Goal: Browse casually: Explore the website without a specific task or goal

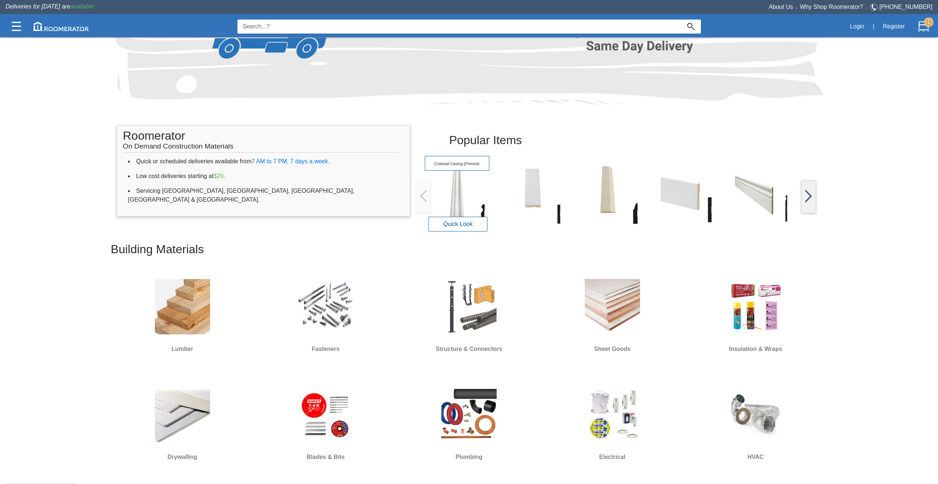
scroll to position [184, 0]
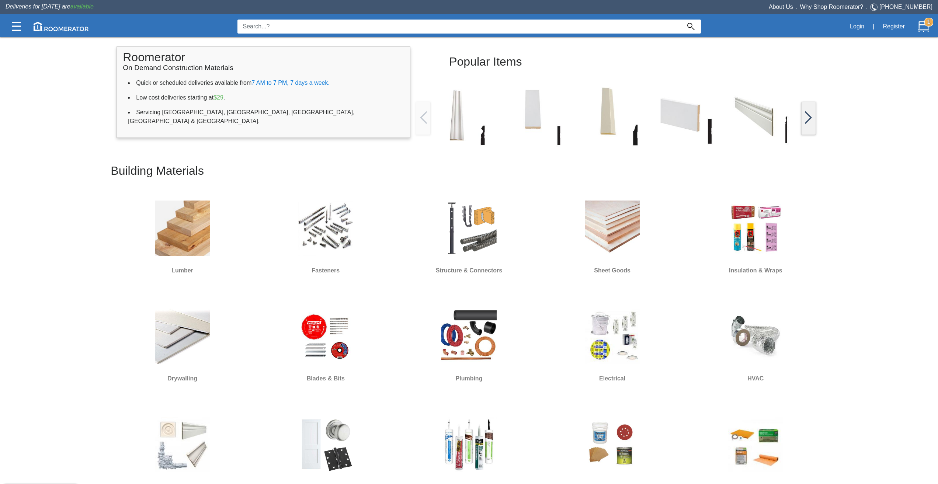
click at [352, 225] on img at bounding box center [325, 228] width 55 height 55
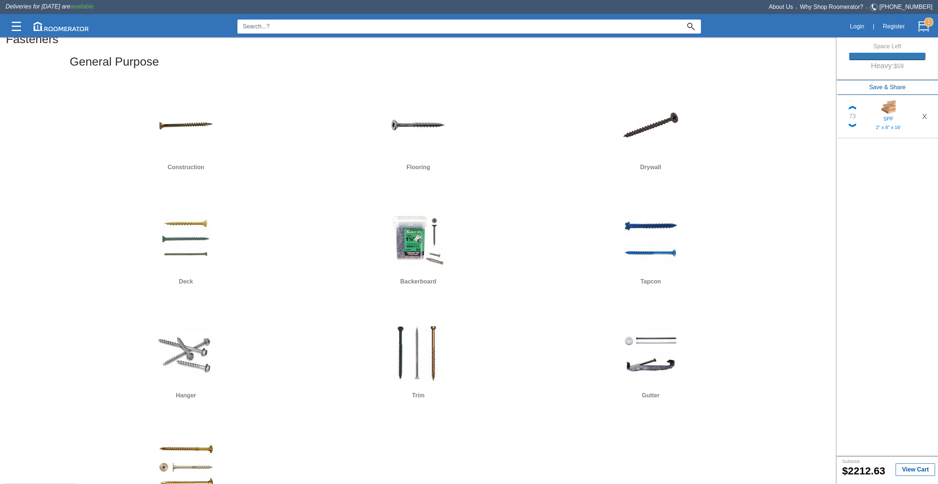
scroll to position [184, 0]
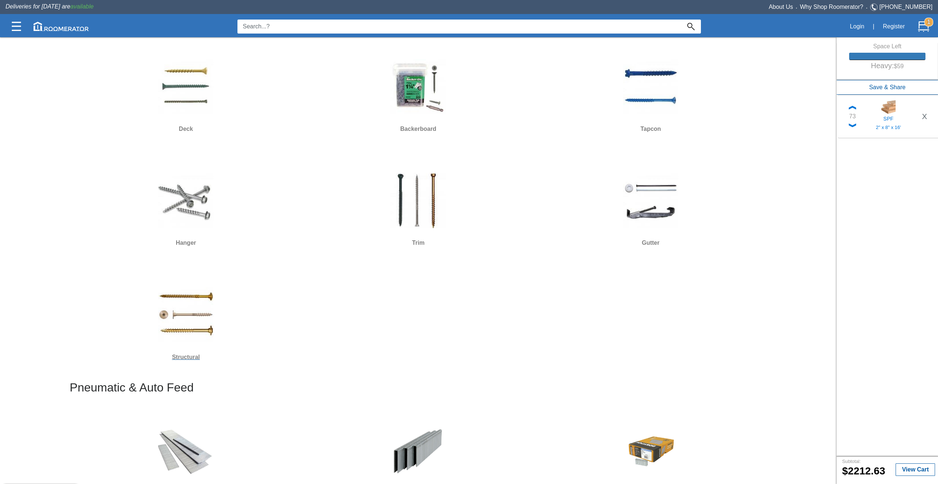
click at [202, 300] on img at bounding box center [185, 314] width 55 height 55
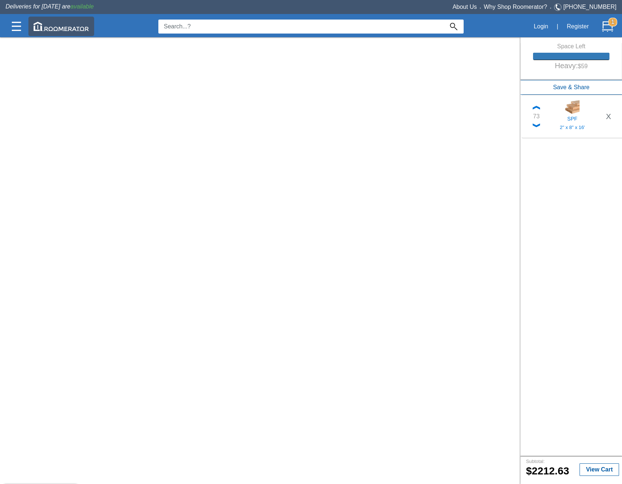
click at [70, 25] on img at bounding box center [61, 26] width 55 height 9
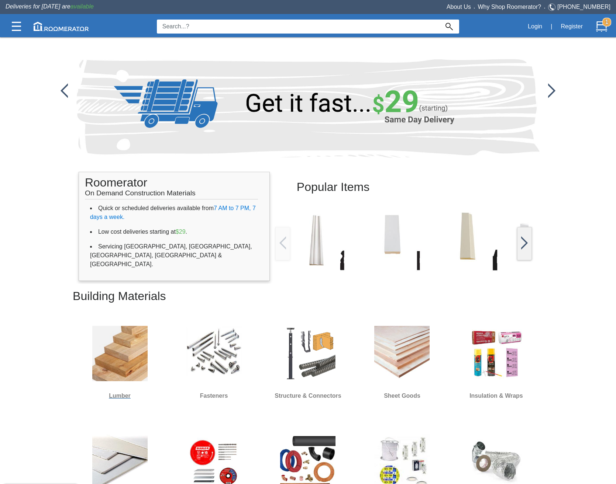
click at [137, 354] on img at bounding box center [119, 353] width 55 height 55
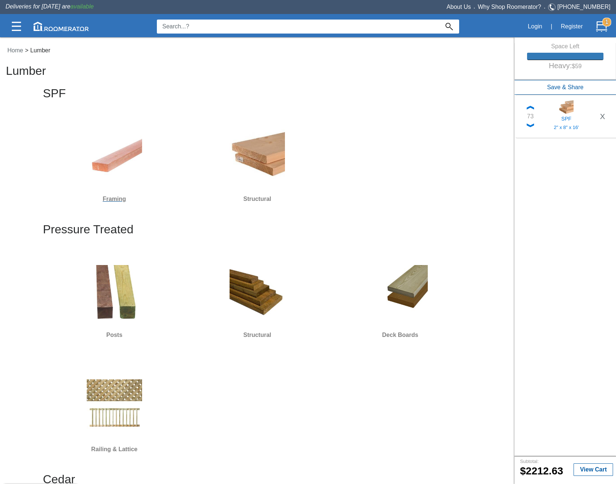
click at [129, 183] on img at bounding box center [114, 156] width 55 height 55
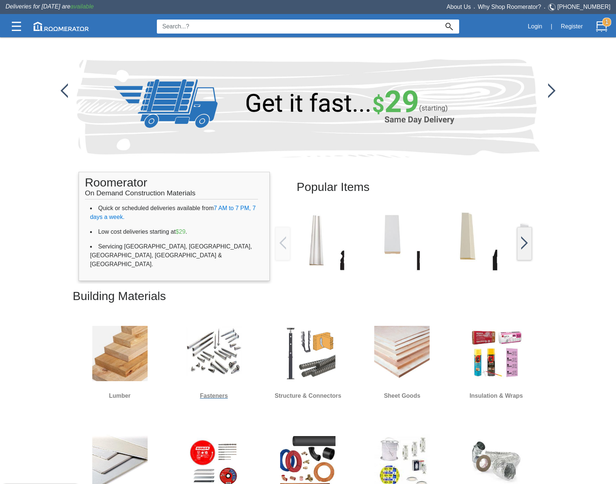
click at [218, 375] on img at bounding box center [213, 353] width 55 height 55
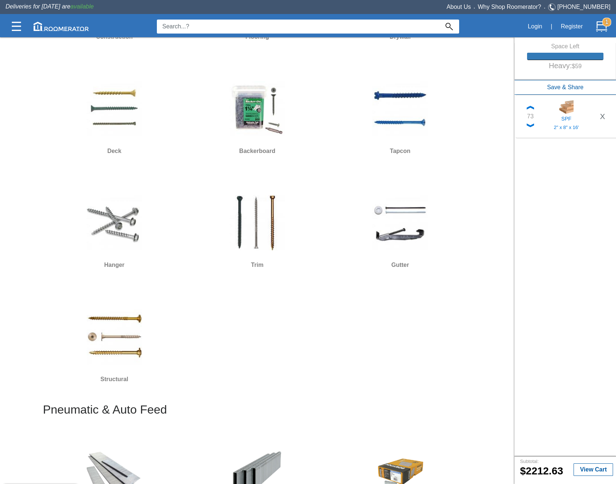
scroll to position [184, 0]
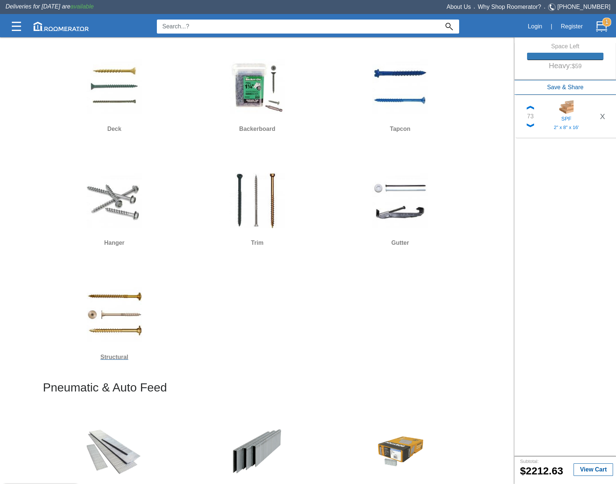
click at [116, 309] on img at bounding box center [114, 314] width 55 height 55
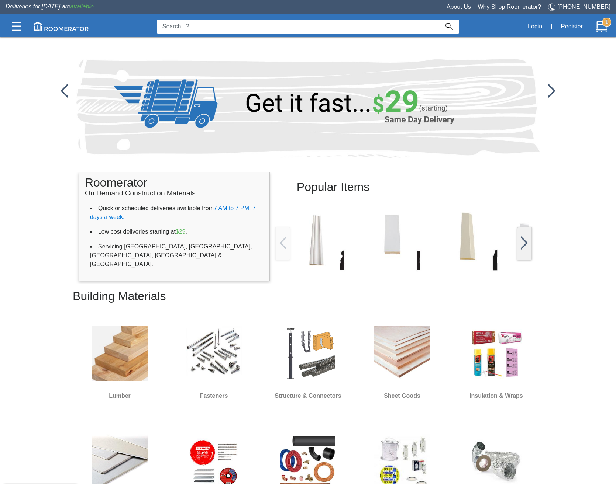
click at [402, 356] on img at bounding box center [401, 353] width 55 height 55
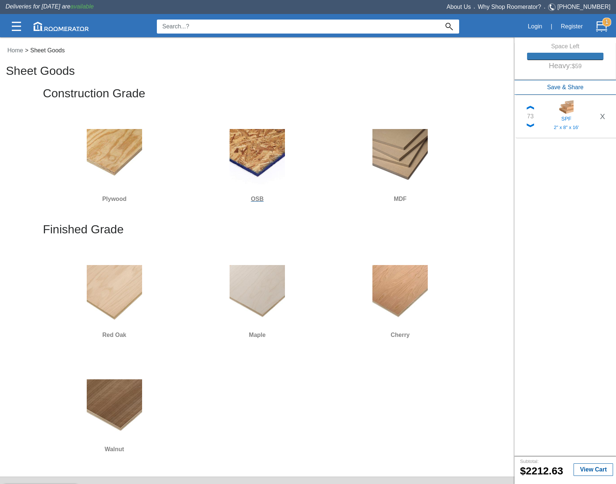
click at [236, 160] on img at bounding box center [256, 156] width 55 height 55
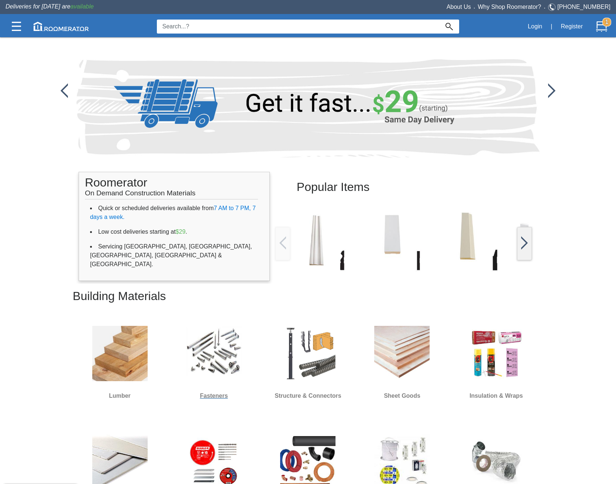
click at [207, 343] on img at bounding box center [213, 353] width 55 height 55
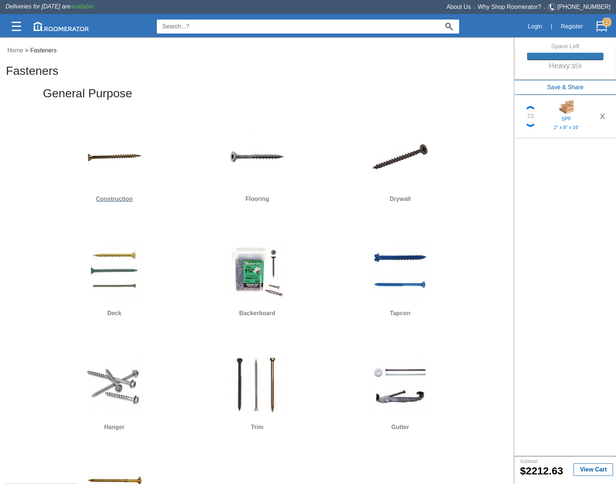
click at [118, 162] on img at bounding box center [114, 156] width 55 height 55
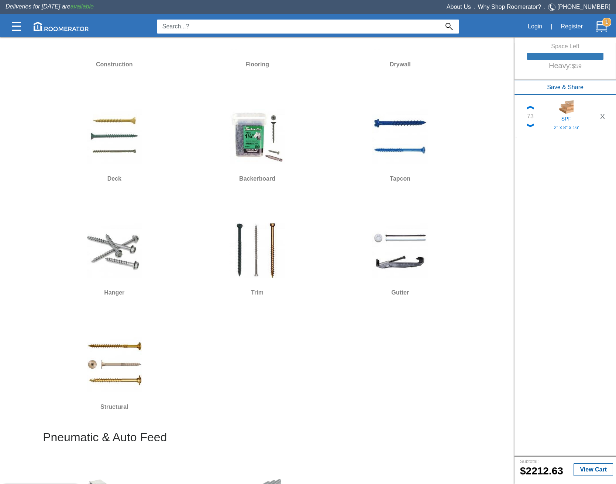
scroll to position [148, 0]
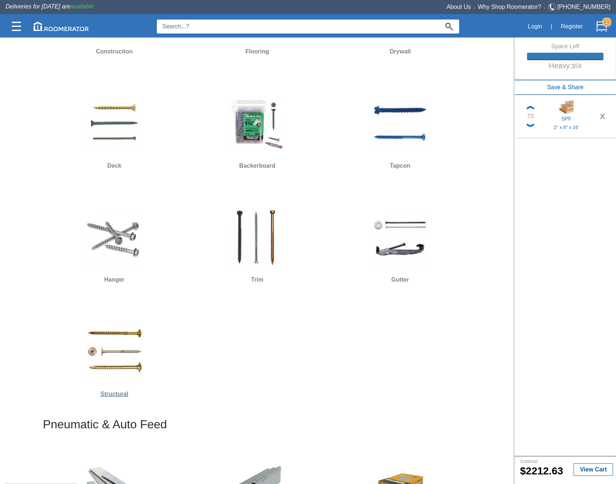
click at [103, 342] on img at bounding box center [114, 351] width 55 height 55
